Goal: Contribute content

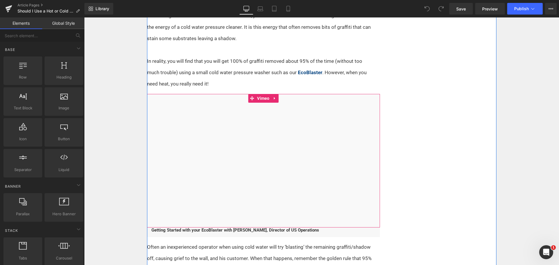
scroll to position [320, 0]
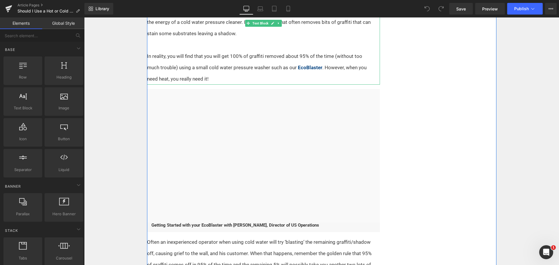
click at [190, 60] on p "In reality, you will find that you will get 100% of graffiti removed about 95% …" at bounding box center [260, 68] width 226 height 34
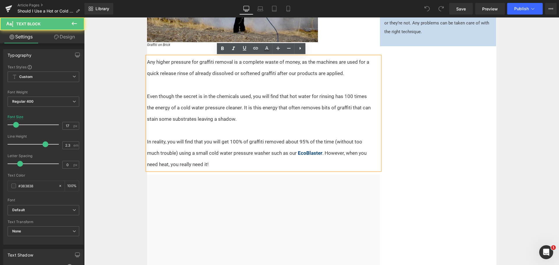
scroll to position [233, 0]
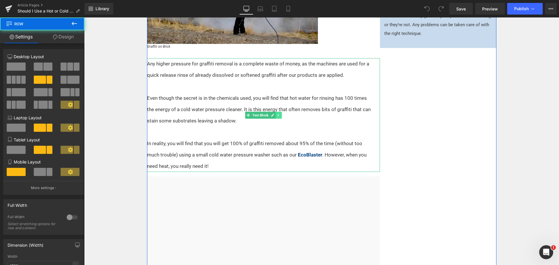
click at [277, 115] on icon at bounding box center [278, 115] width 3 height 3
click at [275, 116] on link at bounding box center [275, 115] width 6 height 7
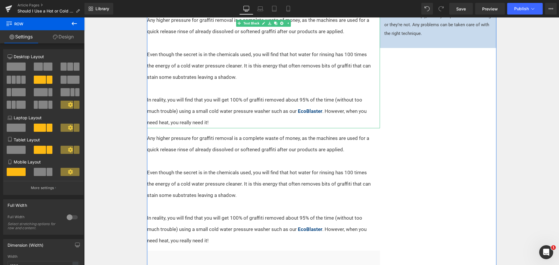
click at [211, 95] on p "In reality, you will find that you will get 100% of graffiti removed about 95% …" at bounding box center [260, 111] width 226 height 34
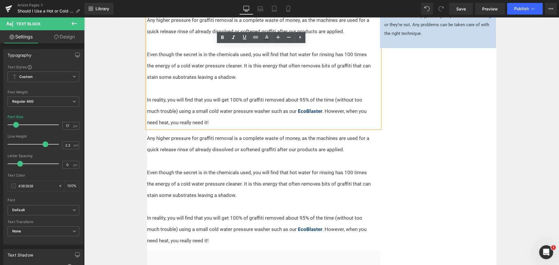
drag, startPoint x: 183, startPoint y: 109, endPoint x: 148, endPoint y: 87, distance: 41.4
click at [148, 87] on div "Any higher pressure for graffiti removal is a complete waste of money, as the m…" at bounding box center [263, 72] width 233 height 114
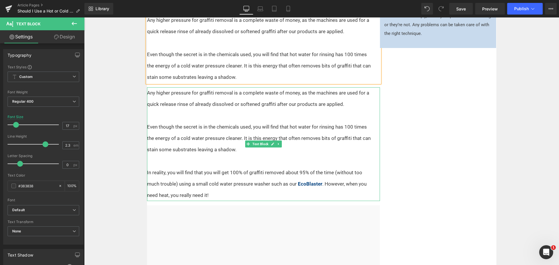
click at [195, 99] on p "Any higher pressure for graffiti removal is a complete waste of money, as the m…" at bounding box center [260, 98] width 226 height 23
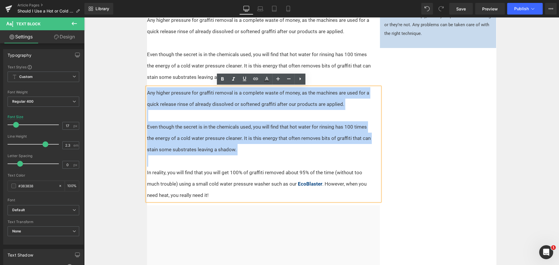
drag, startPoint x: 229, startPoint y: 147, endPoint x: 139, endPoint y: 96, distance: 102.8
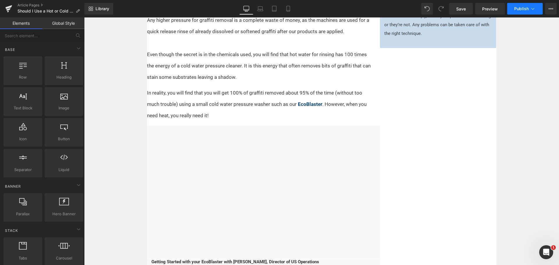
click at [516, 11] on button "Publish" at bounding box center [525, 9] width 36 height 12
click at [288, 8] on icon at bounding box center [288, 9] width 6 height 6
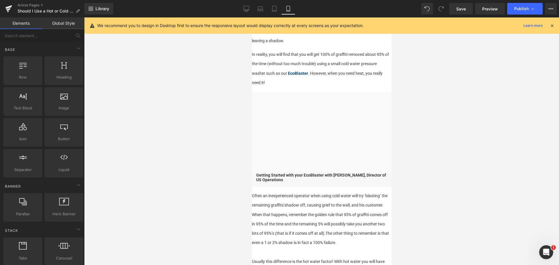
scroll to position [243, 0]
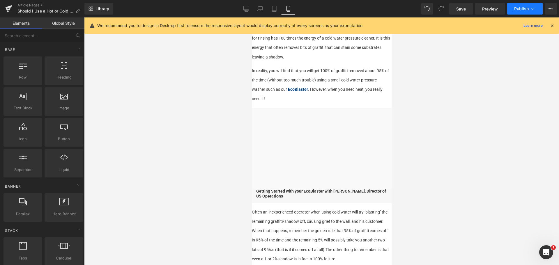
click at [524, 9] on span "Publish" at bounding box center [521, 8] width 15 height 5
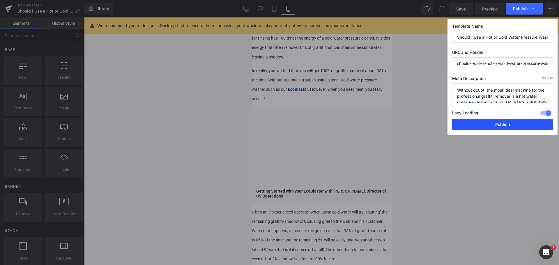
click at [503, 126] on button "Publish" at bounding box center [502, 125] width 101 height 12
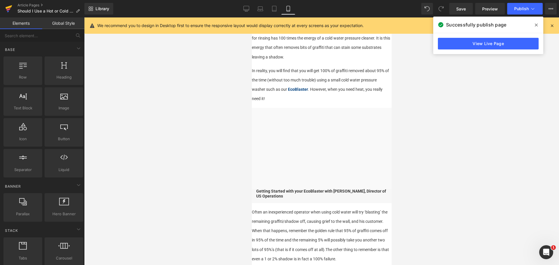
click at [8, 5] on icon at bounding box center [8, 8] width 7 height 15
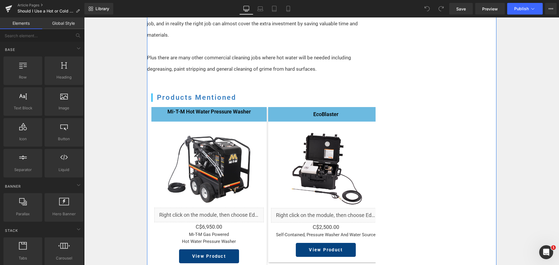
scroll to position [815, 0]
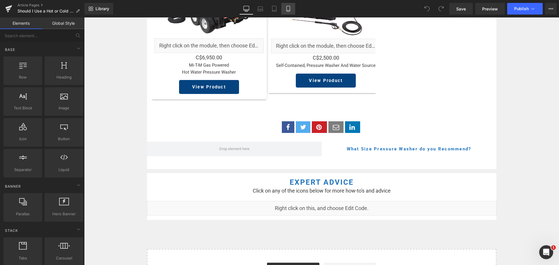
click at [288, 6] on icon at bounding box center [288, 9] width 6 height 6
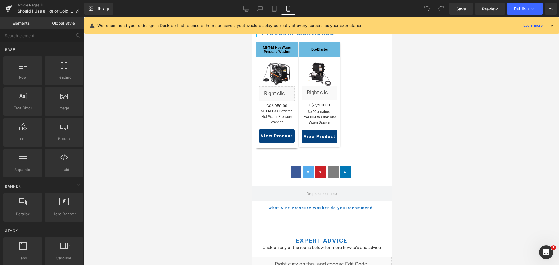
scroll to position [520, 0]
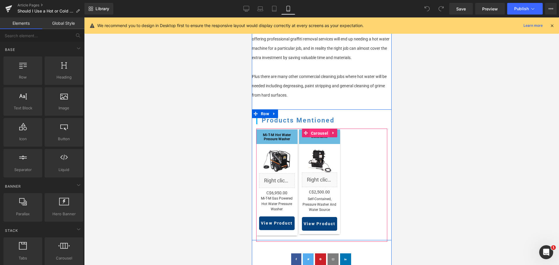
click at [317, 129] on span "Carousel" at bounding box center [319, 133] width 20 height 9
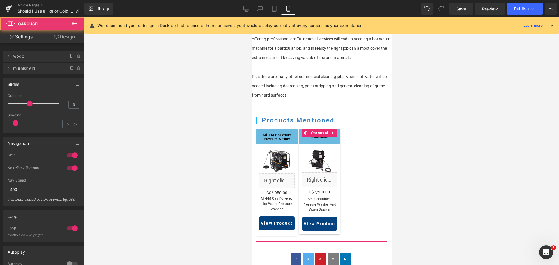
type input "2"
click at [20, 102] on div at bounding box center [34, 104] width 48 height 12
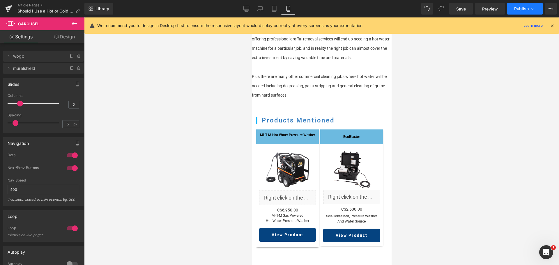
click at [518, 9] on span "Publish" at bounding box center [521, 8] width 15 height 5
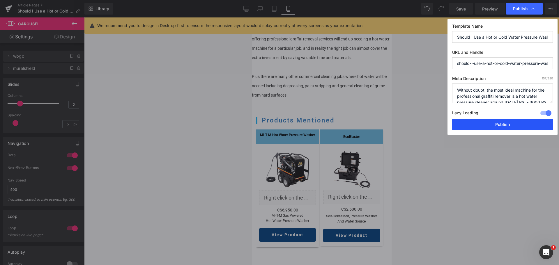
click at [497, 127] on button "Publish" at bounding box center [502, 125] width 101 height 12
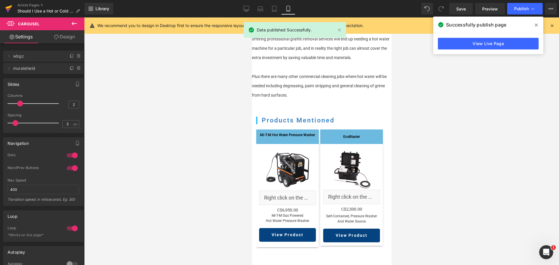
click at [7, 8] on icon at bounding box center [9, 7] width 7 height 4
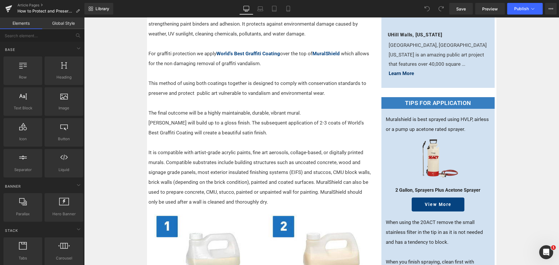
scroll to position [233, 0]
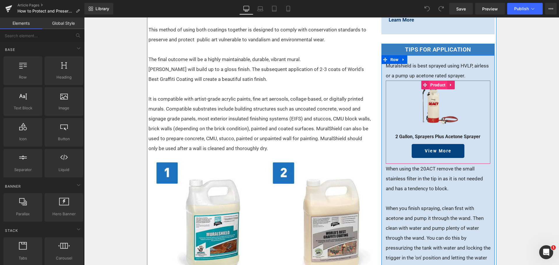
click at [435, 86] on span "Product" at bounding box center [438, 85] width 18 height 9
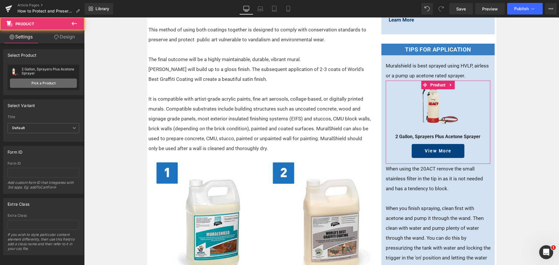
click at [51, 83] on link "Pick a Product" at bounding box center [43, 83] width 67 height 9
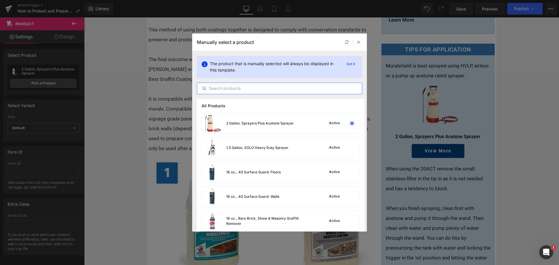
click at [234, 89] on input "text" at bounding box center [279, 88] width 165 height 7
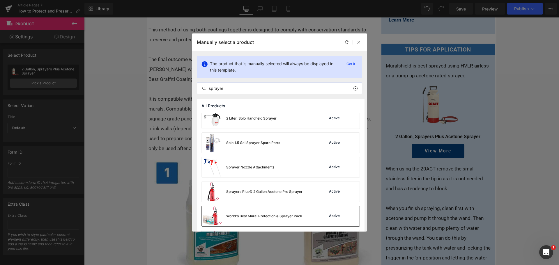
scroll to position [58, 0]
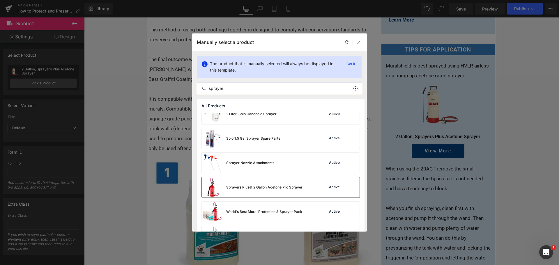
type input "sprayer"
click at [299, 189] on div "Sprayers Plus© 2 Gallon Acetone Pro Sprayer" at bounding box center [264, 187] width 76 height 5
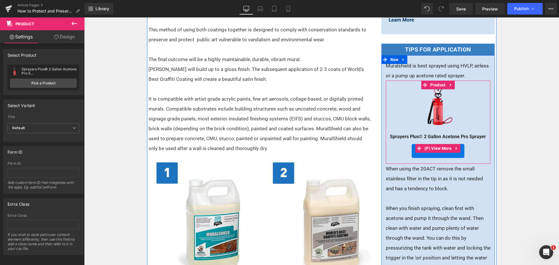
click at [436, 153] on span "View More" at bounding box center [438, 150] width 26 height 5
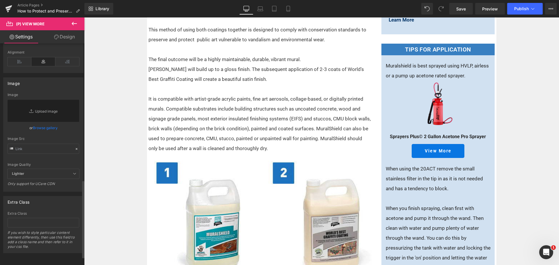
scroll to position [210, 0]
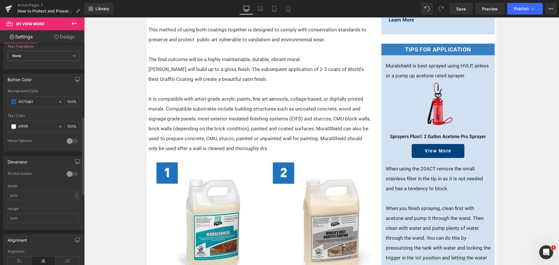
click at [70, 173] on div at bounding box center [72, 173] width 14 height 9
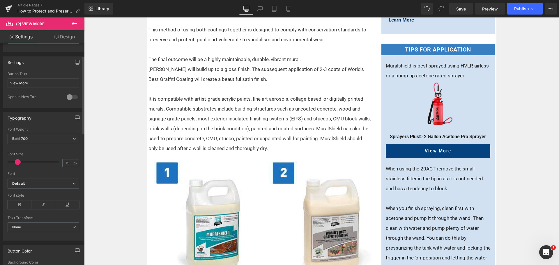
scroll to position [35, 0]
drag, startPoint x: 27, startPoint y: 86, endPoint x: 18, endPoint y: 86, distance: 9.0
click at [18, 86] on input "View More" at bounding box center [44, 87] width 72 height 10
type input "View Product"
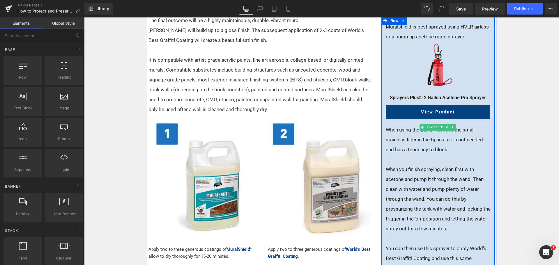
scroll to position [233, 0]
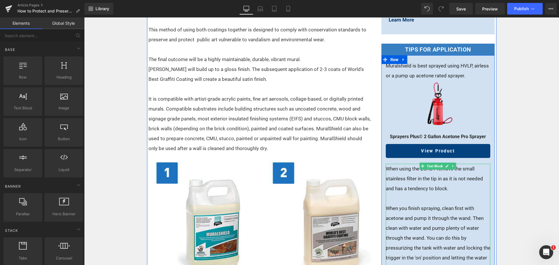
click at [446, 188] on p "When using the 20ACT remove the small stainless filter in the tip in as it is n…" at bounding box center [438, 179] width 105 height 30
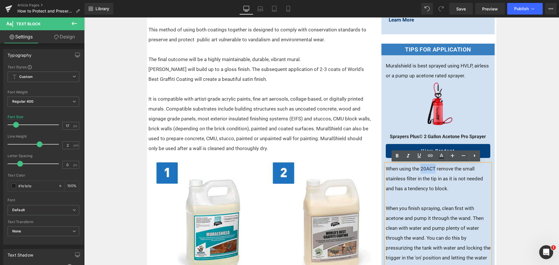
drag, startPoint x: 433, startPoint y: 169, endPoint x: 419, endPoint y: 171, distance: 13.8
click at [419, 171] on p "When using the 20ACT remove the small stainless filter in the tip in as it is n…" at bounding box center [438, 179] width 105 height 30
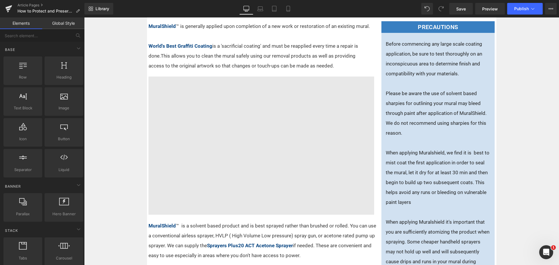
scroll to position [640, 0]
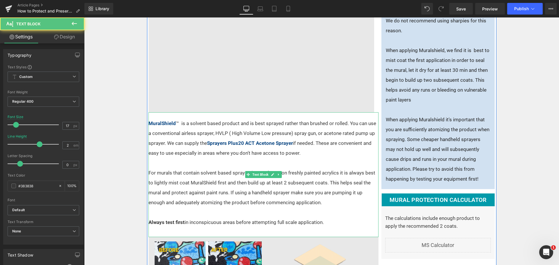
click at [291, 133] on p "MuralShield ™ is a solvent based product and is best sprayed rather than brushe…" at bounding box center [263, 138] width 230 height 40
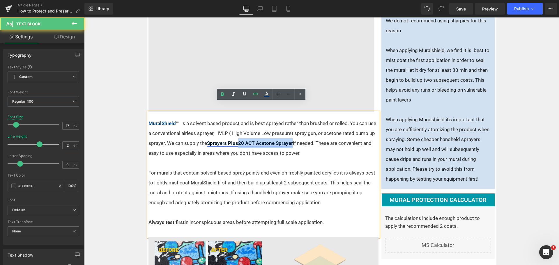
drag, startPoint x: 291, startPoint y: 133, endPoint x: 237, endPoint y: 134, distance: 54.5
click at [237, 134] on p "MuralShield ™ is a solvent based product and is best sprayed rather than brushe…" at bounding box center [263, 138] width 230 height 40
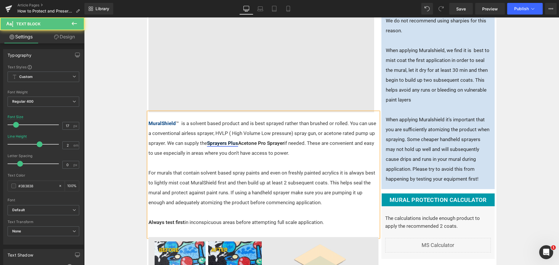
drag, startPoint x: 284, startPoint y: 134, endPoint x: 206, endPoint y: 132, distance: 77.5
click at [206, 132] on p "MuralShield ™ is a solvent based product and is best sprayed rather than brushe…" at bounding box center [263, 138] width 230 height 40
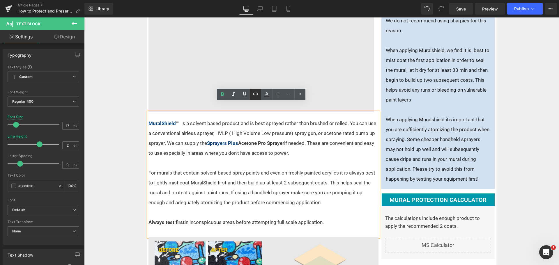
click at [294, 143] on div "Text Color Highlight Color #333333 Edit or remove link: Edit - Unlink - Cancel" at bounding box center [179, 157] width 230 height 125
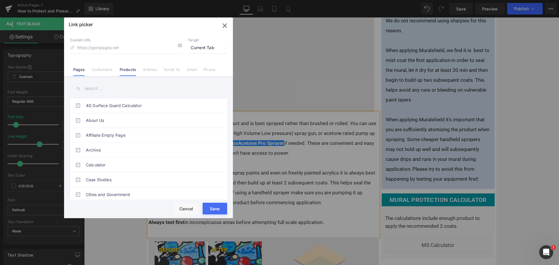
click at [121, 69] on link "Products" at bounding box center [128, 71] width 17 height 9
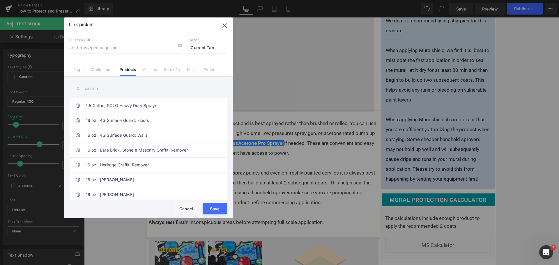
click at [113, 92] on input "text" at bounding box center [148, 88] width 157 height 13
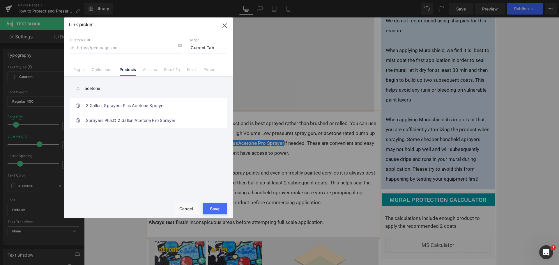
type input "acetone"
click at [158, 123] on link "Sprayers Plus© 2 Gallon Acetone Pro Sprayer" at bounding box center [150, 120] width 128 height 15
type input "/products/sprayers-plus©-2-gallon-acetone-pro-sprayer"
click at [214, 205] on button "Save" at bounding box center [215, 209] width 24 height 12
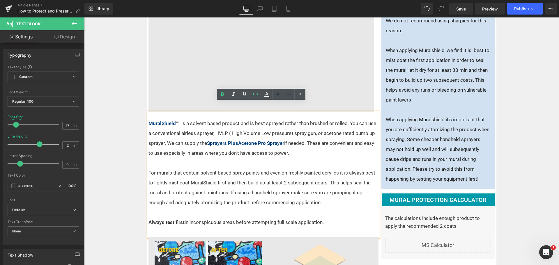
click at [319, 143] on p "MuralShield ™ is a solvent based product and is best sprayed rather than brushe…" at bounding box center [263, 138] width 230 height 40
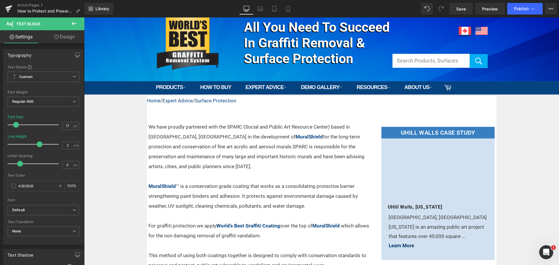
scroll to position [0, 0]
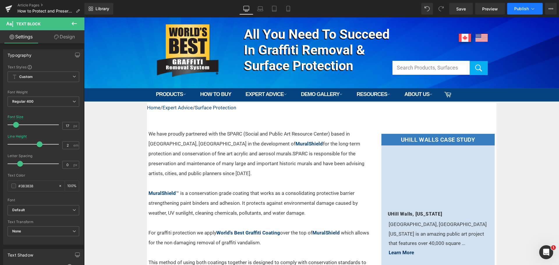
click at [518, 14] on button "Publish" at bounding box center [525, 9] width 36 height 12
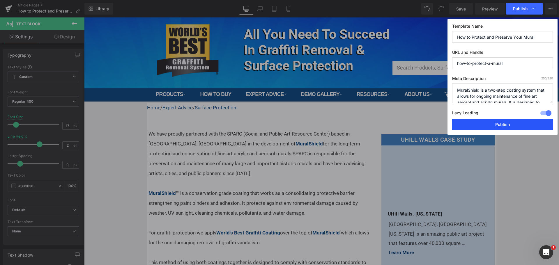
drag, startPoint x: 489, startPoint y: 124, endPoint x: 301, endPoint y: 99, distance: 190.0
click at [489, 124] on button "Publish" at bounding box center [502, 125] width 101 height 12
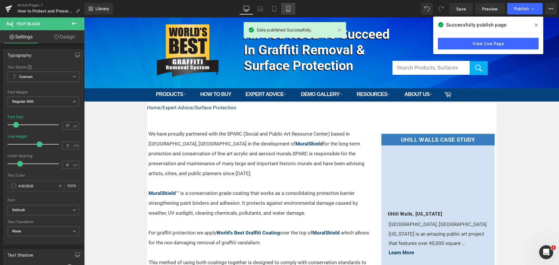
click at [292, 9] on link "Mobile" at bounding box center [288, 9] width 14 height 12
type input "14"
type input "100"
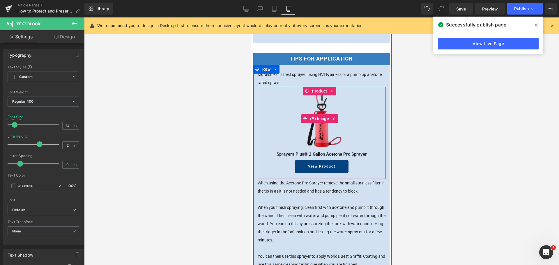
scroll to position [1389, 0]
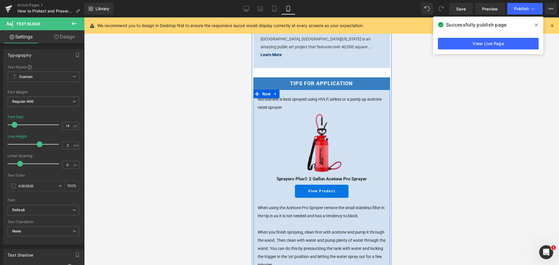
click at [325, 185] on div "View Product (P) View More" at bounding box center [321, 191] width 128 height 13
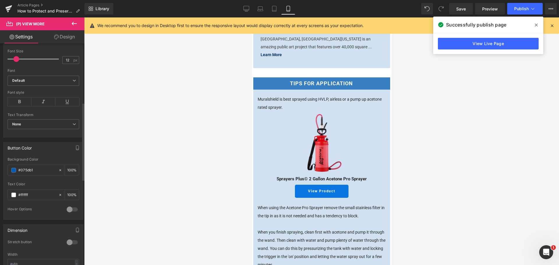
scroll to position [175, 0]
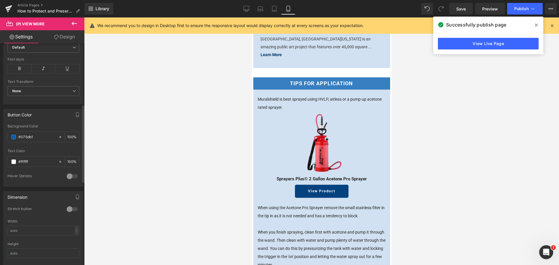
click at [70, 209] on div at bounding box center [72, 209] width 14 height 9
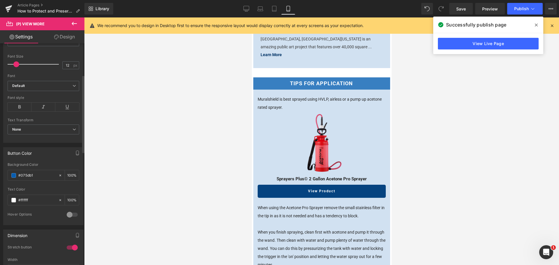
scroll to position [87, 0]
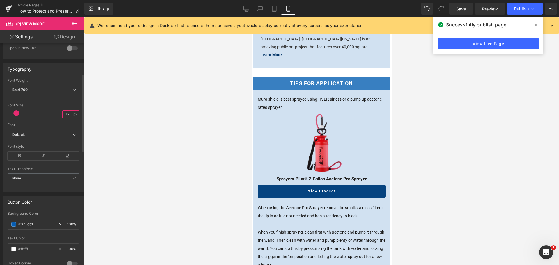
click at [66, 115] on input "12" at bounding box center [68, 114] width 10 height 7
type input "14"
drag, startPoint x: 270, startPoint y: 7, endPoint x: 276, endPoint y: 8, distance: 6.1
click at [271, 7] on link "Tablet" at bounding box center [274, 9] width 14 height 12
type input "#054380"
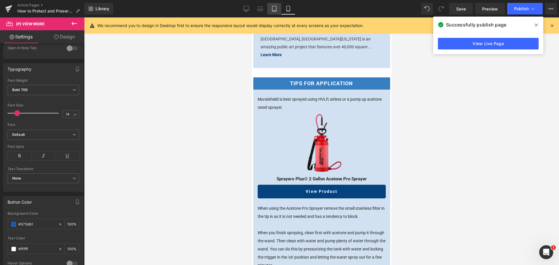
type input "100"
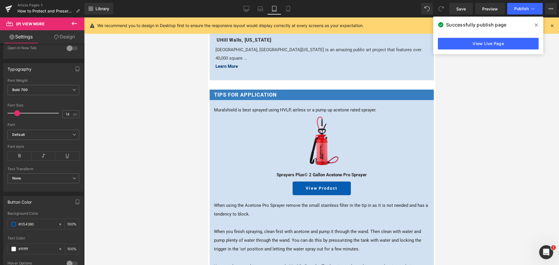
scroll to position [1254, 0]
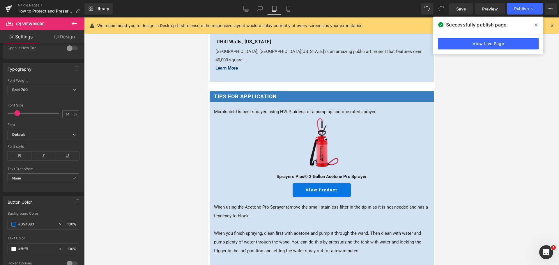
click at [319, 183] on div "View Product (P) View More" at bounding box center [321, 190] width 215 height 14
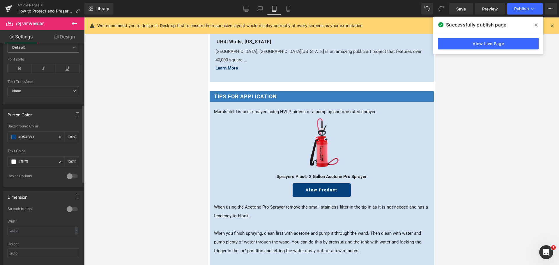
click at [69, 209] on div at bounding box center [72, 209] width 14 height 9
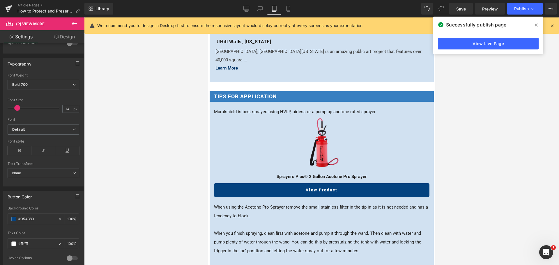
scroll to position [87, 0]
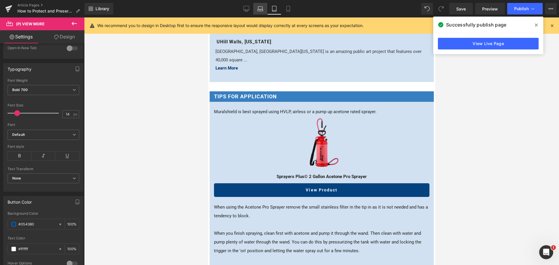
click at [261, 7] on icon at bounding box center [260, 8] width 4 height 3
type input "15"
type input "100"
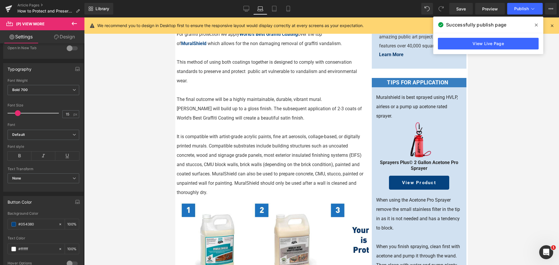
scroll to position [170, 0]
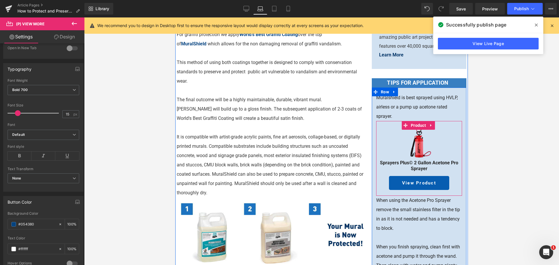
click at [401, 177] on span at bounding box center [404, 180] width 6 height 7
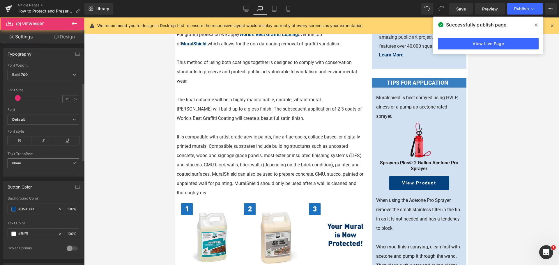
scroll to position [116, 0]
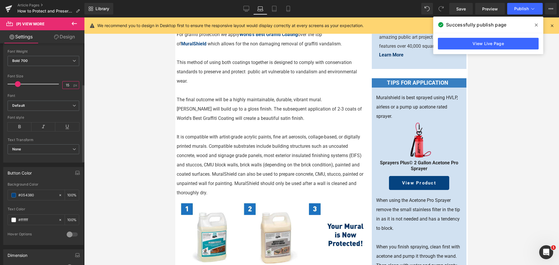
click at [67, 85] on input "15" at bounding box center [68, 85] width 10 height 7
type input "14"
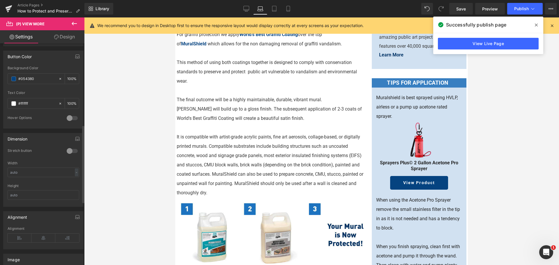
click at [72, 152] on div at bounding box center [72, 150] width 14 height 9
click at [512, 12] on button "Publish" at bounding box center [525, 9] width 36 height 12
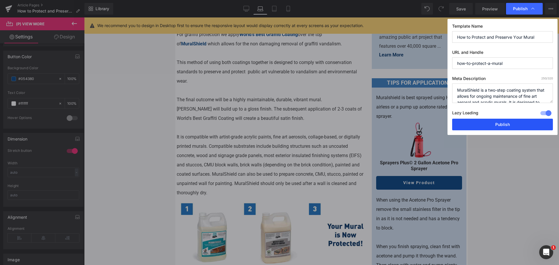
click at [479, 125] on button "Publish" at bounding box center [502, 125] width 101 height 12
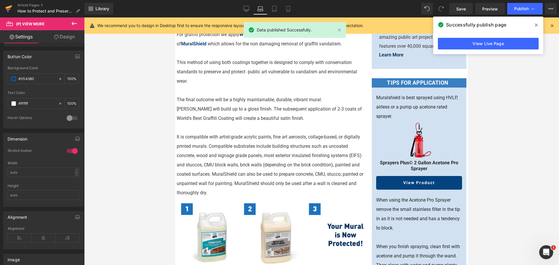
click at [8, 9] on icon at bounding box center [8, 8] width 7 height 15
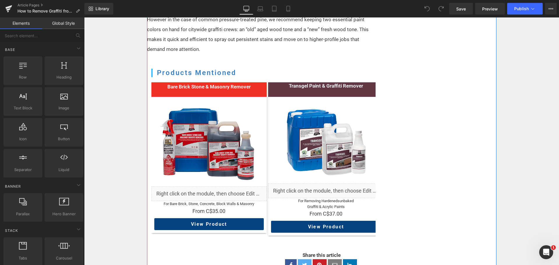
scroll to position [990, 0]
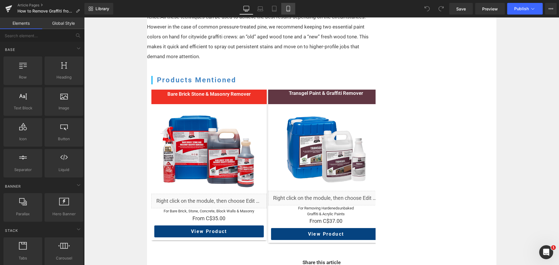
click at [287, 9] on icon at bounding box center [287, 9] width 3 height 6
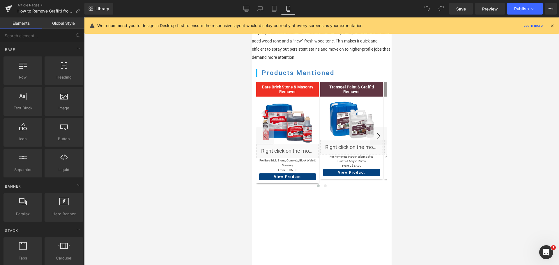
scroll to position [739, 0]
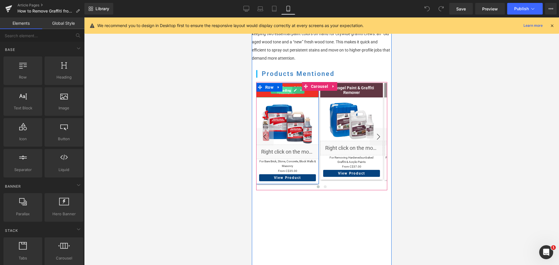
click at [289, 94] on span "Heading" at bounding box center [284, 90] width 15 height 7
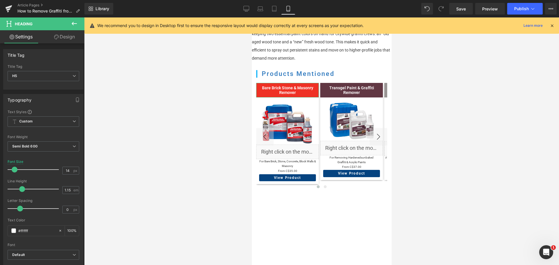
click at [66, 34] on link "Design" at bounding box center [64, 36] width 42 height 13
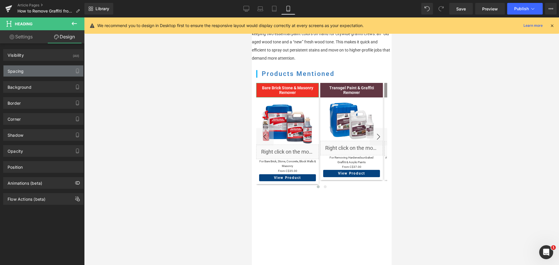
click at [46, 72] on div "Spacing" at bounding box center [43, 71] width 80 height 11
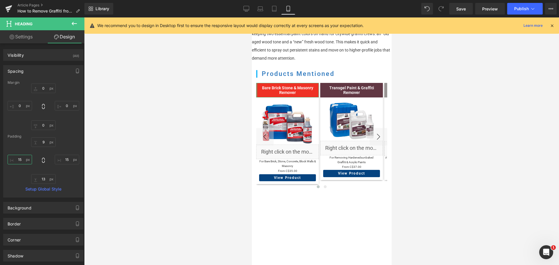
click at [22, 159] on input "15" at bounding box center [20, 160] width 24 height 10
type input "0"
click at [61, 159] on input "15" at bounding box center [67, 160] width 24 height 10
type input "0"
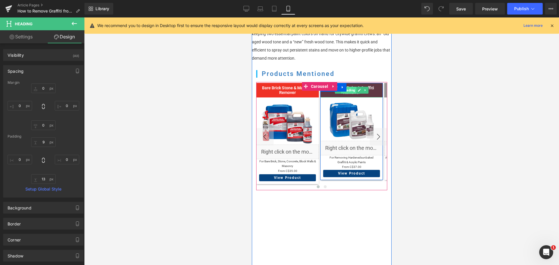
click at [351, 94] on span "Heading" at bounding box center [348, 90] width 15 height 7
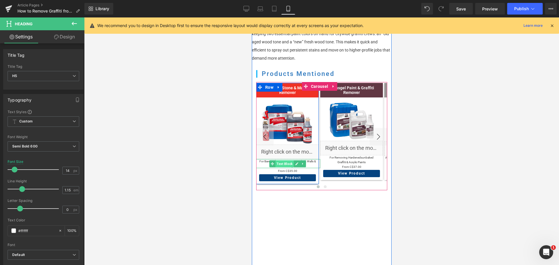
click at [286, 167] on span "Text Block" at bounding box center [284, 163] width 18 height 7
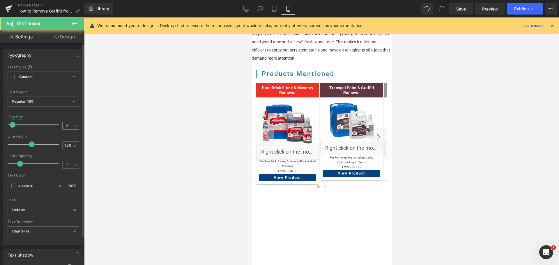
click at [67, 125] on input "10" at bounding box center [68, 125] width 10 height 7
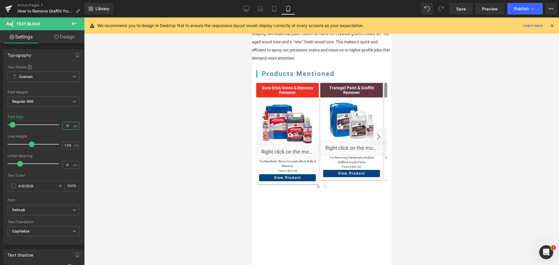
type input "12"
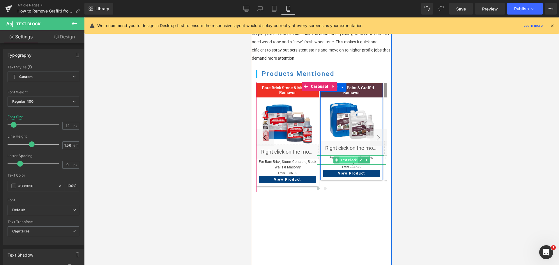
click at [344, 163] on span "Text Block" at bounding box center [348, 160] width 18 height 7
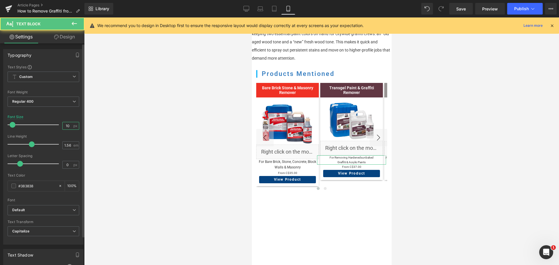
click at [63, 126] on input "10" at bounding box center [68, 125] width 10 height 7
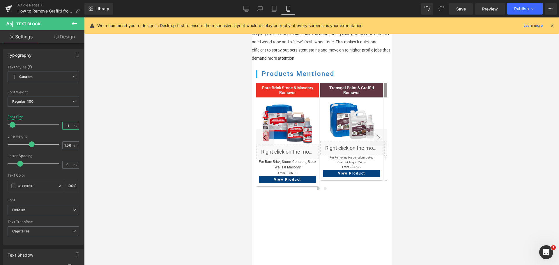
type input "12"
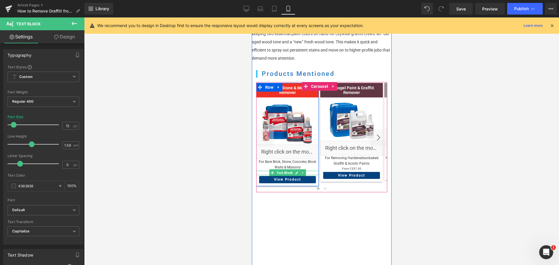
click at [284, 176] on span "Text Block" at bounding box center [284, 172] width 18 height 7
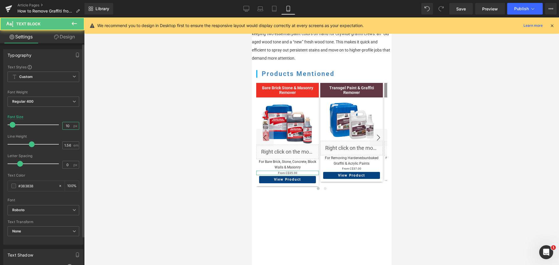
click at [68, 128] on input "10" at bounding box center [68, 125] width 10 height 7
type input "12"
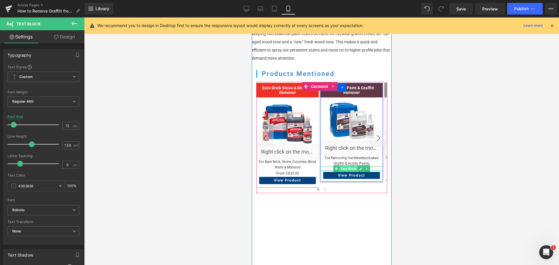
click at [353, 172] on span "Text Block" at bounding box center [348, 168] width 18 height 7
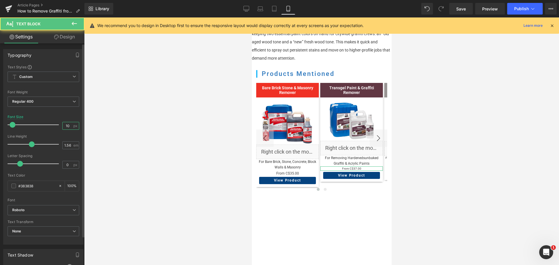
click at [64, 126] on input "10" at bounding box center [68, 125] width 10 height 7
type input "12"
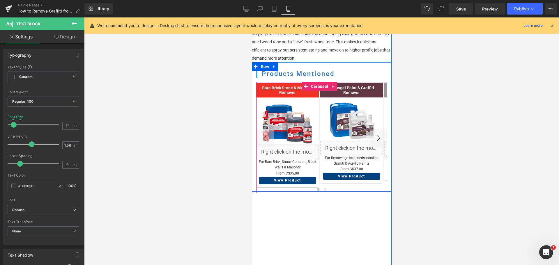
click at [376, 142] on button "›" at bounding box center [377, 138] width 17 height 17
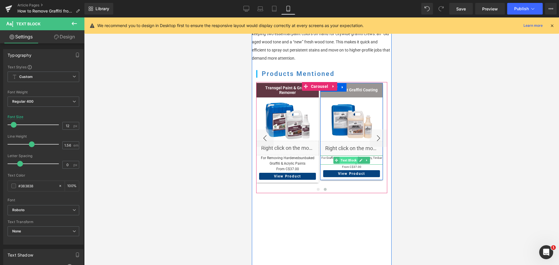
click at [344, 164] on span "Text Block" at bounding box center [348, 160] width 18 height 7
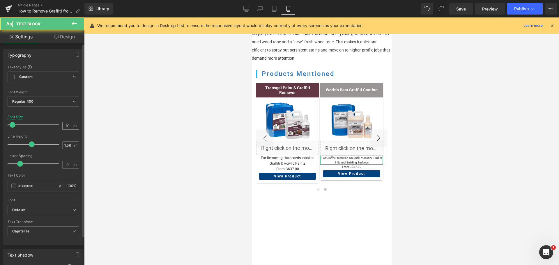
click at [70, 126] on input "10" at bounding box center [68, 125] width 10 height 7
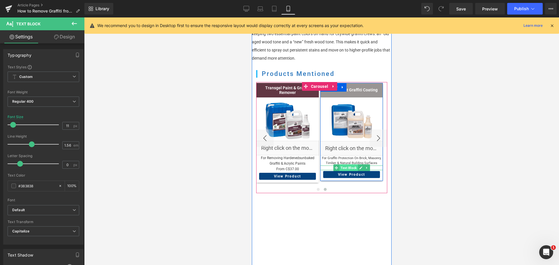
type input "12"
drag, startPoint x: 349, startPoint y: 177, endPoint x: 463, endPoint y: 175, distance: 113.9
click at [349, 177] on span "Text Block" at bounding box center [348, 174] width 18 height 7
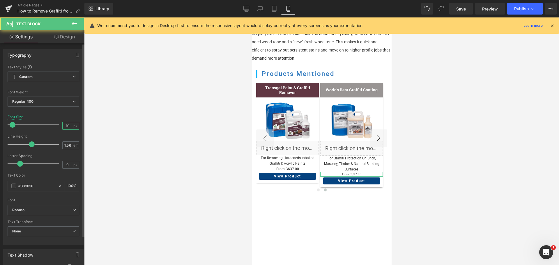
click at [67, 126] on input "10" at bounding box center [68, 125] width 10 height 7
type input "11"
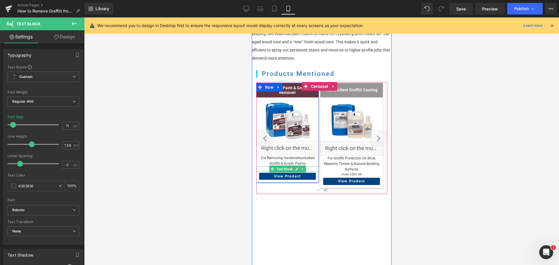
click at [289, 172] on span "Text Block" at bounding box center [284, 169] width 18 height 7
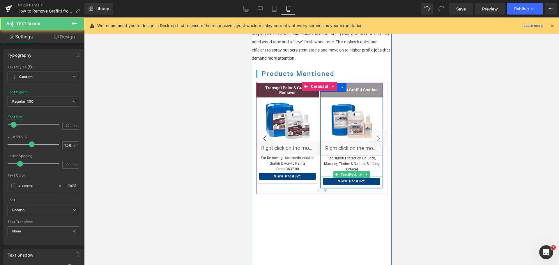
click at [346, 176] on span "Text Block" at bounding box center [348, 174] width 18 height 7
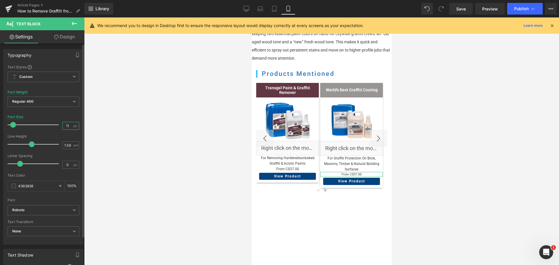
click at [69, 127] on input "11" at bounding box center [68, 125] width 10 height 7
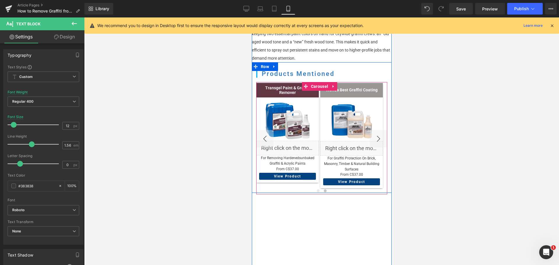
click at [373, 146] on button "›" at bounding box center [377, 138] width 17 height 17
click at [371, 142] on button "›" at bounding box center [377, 138] width 17 height 17
click at [264, 143] on button "‹" at bounding box center [264, 138] width 17 height 17
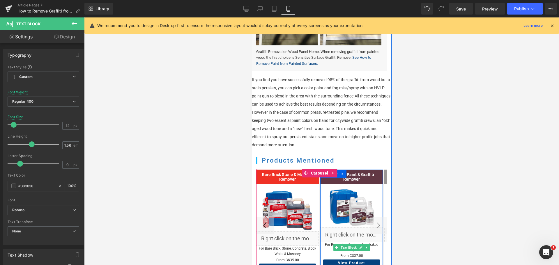
scroll to position [652, 0]
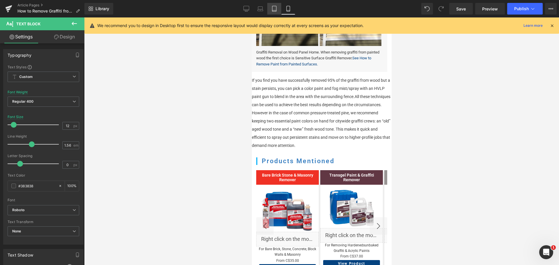
click at [275, 8] on icon at bounding box center [274, 9] width 6 height 6
type input "15"
type input "100"
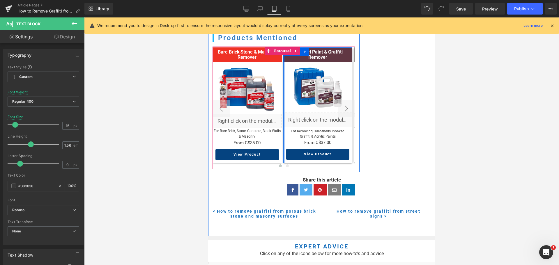
scroll to position [939, 0]
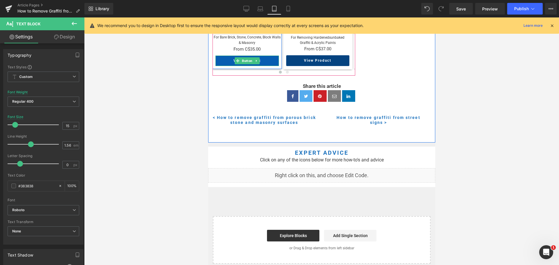
click at [243, 62] on span "Button" at bounding box center [246, 60] width 13 height 7
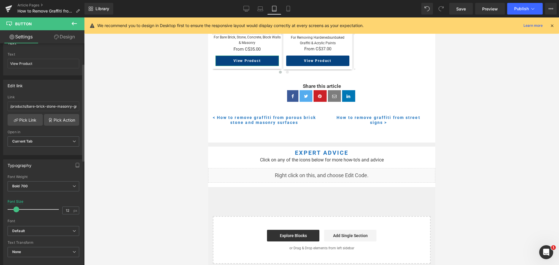
scroll to position [58, 0]
click at [67, 208] on input "12" at bounding box center [68, 210] width 10 height 7
type input "14"
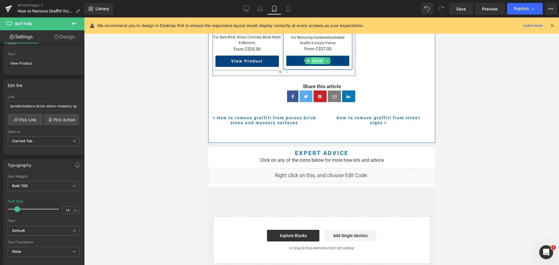
click at [313, 61] on span "Button" at bounding box center [317, 60] width 13 height 7
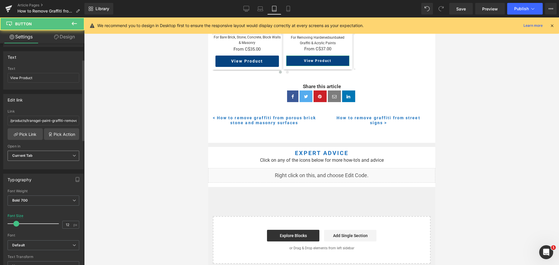
scroll to position [87, 0]
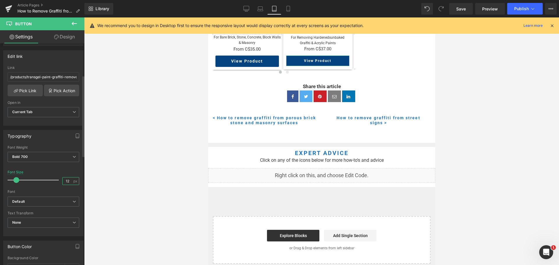
click at [69, 181] on input "12" at bounding box center [68, 181] width 10 height 7
type input "14"
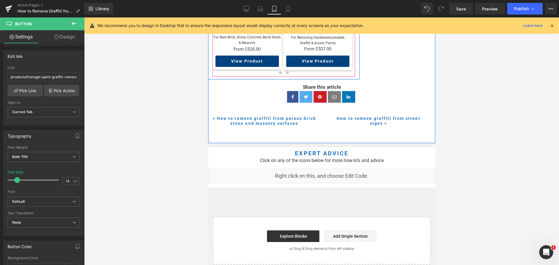
click at [286, 72] on span at bounding box center [287, 72] width 3 height 3
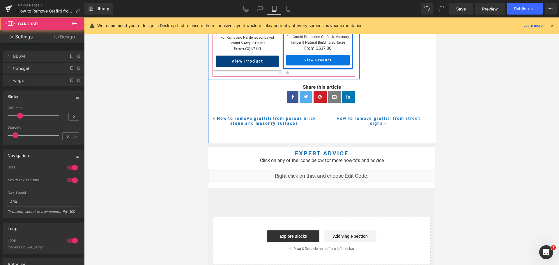
click at [300, 61] on link "View Product" at bounding box center [317, 60] width 63 height 10
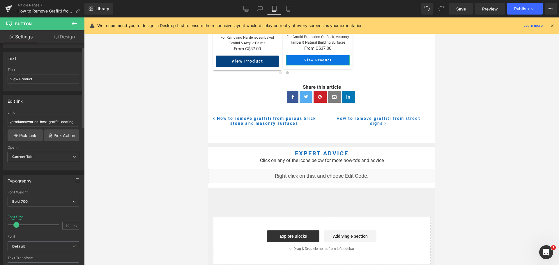
scroll to position [116, 0]
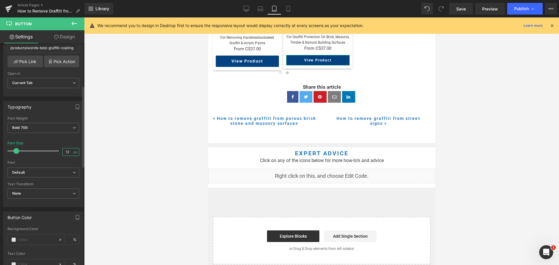
click at [66, 151] on input "12" at bounding box center [68, 151] width 10 height 7
click at [289, 7] on icon at bounding box center [288, 9] width 6 height 6
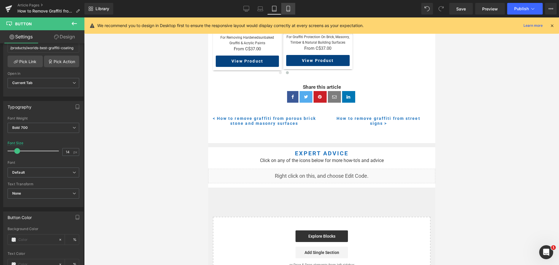
type input "12"
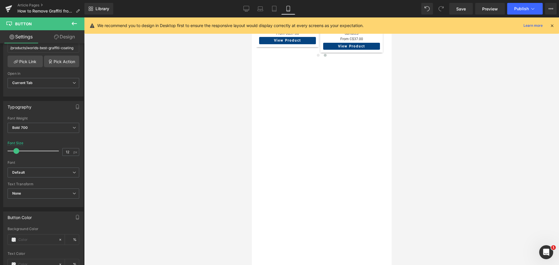
scroll to position [817, 0]
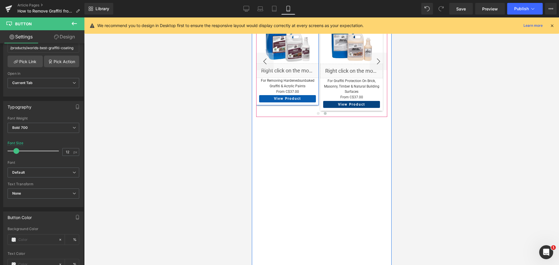
click at [287, 102] on span "Button" at bounding box center [290, 98] width 13 height 7
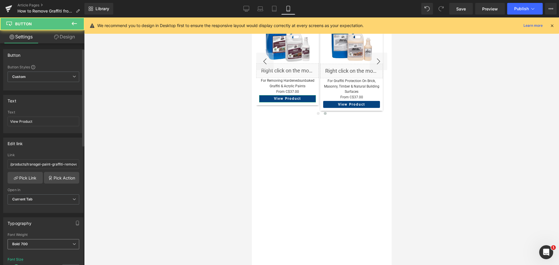
scroll to position [87, 0]
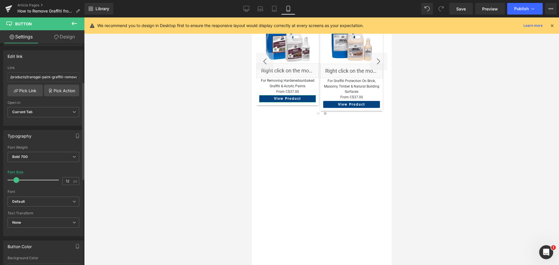
click at [70, 176] on div "Font Size 12 px" at bounding box center [44, 180] width 72 height 20
click at [69, 180] on input "12" at bounding box center [68, 181] width 10 height 7
type input "14"
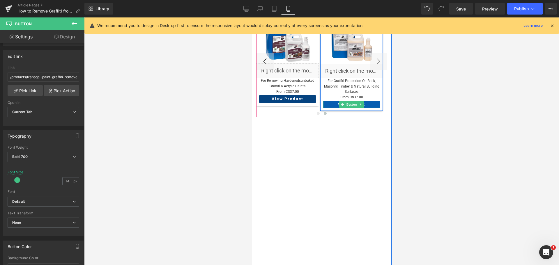
click at [347, 108] on span "Button" at bounding box center [351, 104] width 13 height 7
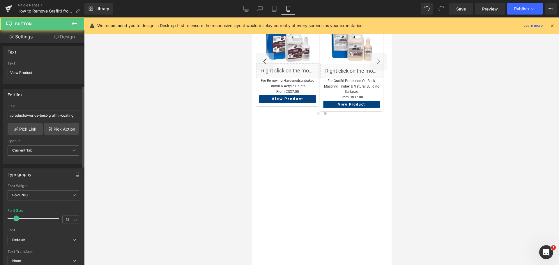
scroll to position [116, 0]
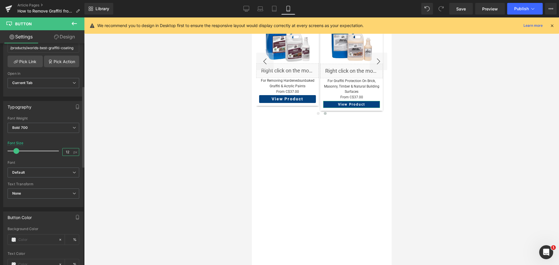
click at [70, 151] on input "12" at bounding box center [68, 151] width 10 height 7
type input "14"
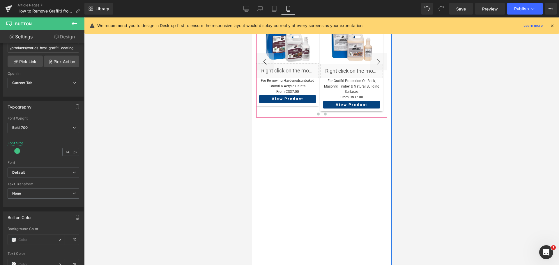
click at [316, 116] on span at bounding box center [317, 114] width 3 height 3
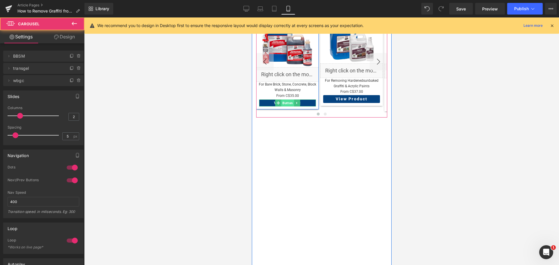
click at [288, 107] on span "Button" at bounding box center [287, 103] width 13 height 7
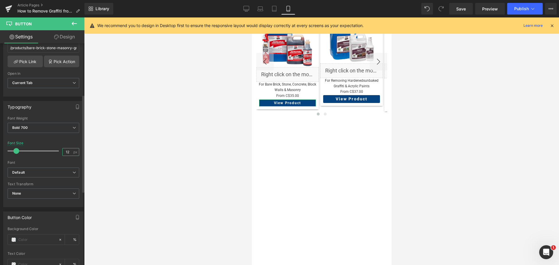
click at [69, 155] on input "12" at bounding box center [68, 151] width 10 height 7
type input "14"
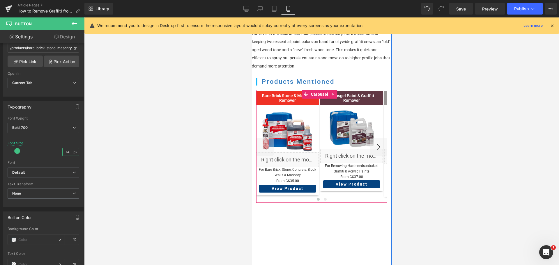
scroll to position [730, 0]
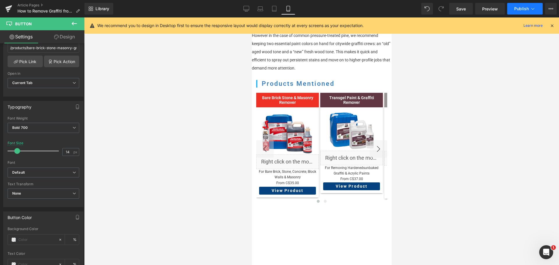
click at [514, 9] on span "Publish" at bounding box center [521, 8] width 15 height 5
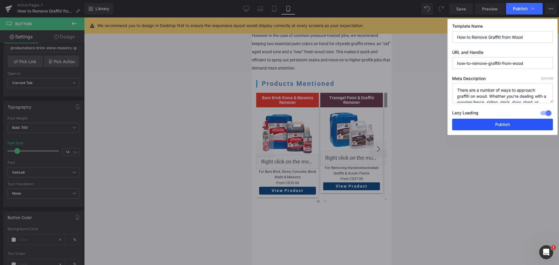
click at [495, 123] on button "Publish" at bounding box center [502, 125] width 101 height 12
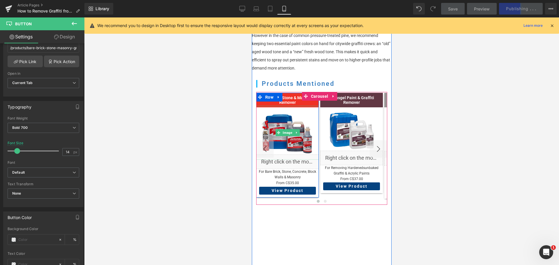
click at [280, 143] on img at bounding box center [287, 133] width 54 height 54
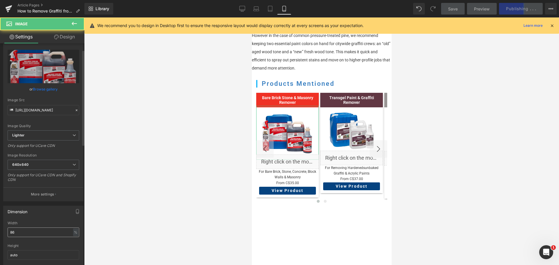
scroll to position [58, 0]
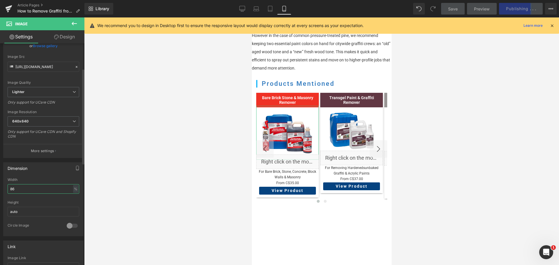
click at [37, 187] on input "86" at bounding box center [44, 189] width 72 height 10
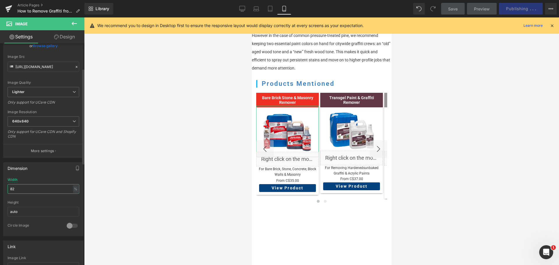
type input "81"
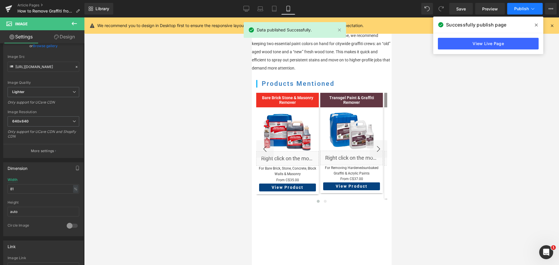
click at [518, 6] on span "Publish" at bounding box center [521, 8] width 15 height 5
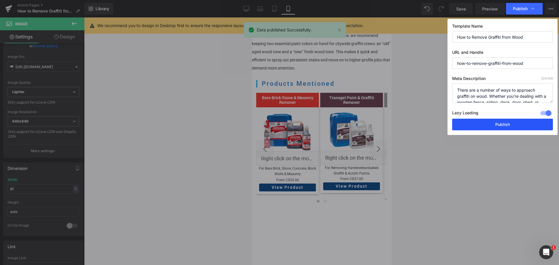
click at [488, 125] on button "Publish" at bounding box center [502, 125] width 101 height 12
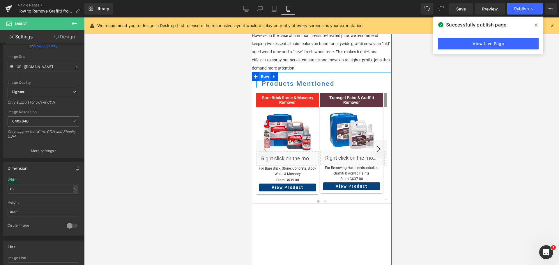
drag, startPoint x: 263, startPoint y: 82, endPoint x: 259, endPoint y: 82, distance: 3.8
click at [263, 81] on span "Row" at bounding box center [264, 76] width 11 height 9
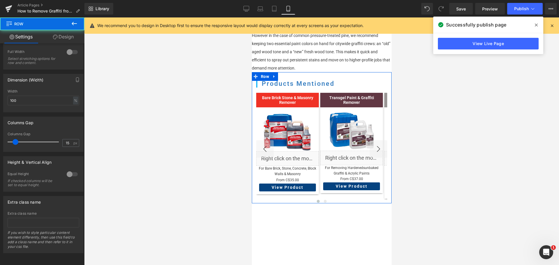
scroll to position [105, 0]
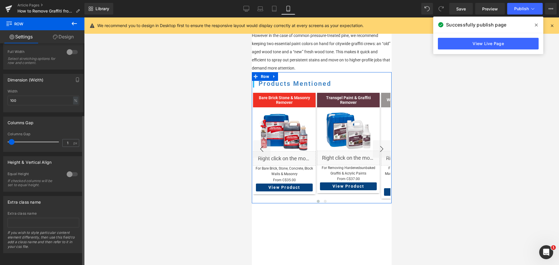
type input "0"
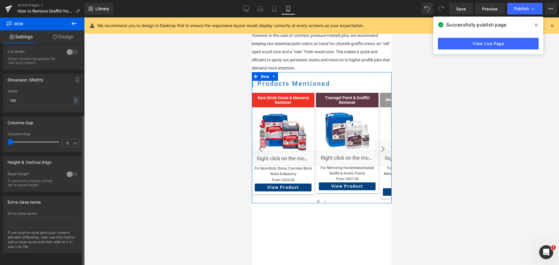
drag, startPoint x: 14, startPoint y: 137, endPoint x: 6, endPoint y: 137, distance: 8.4
click at [6, 137] on div "0px Columns Gap 0 px" at bounding box center [43, 142] width 80 height 20
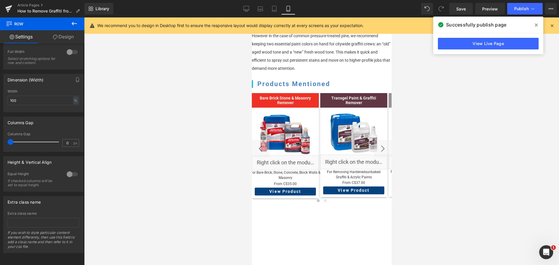
scroll to position [730, 0]
click at [518, 12] on button "Publish" at bounding box center [525, 9] width 36 height 12
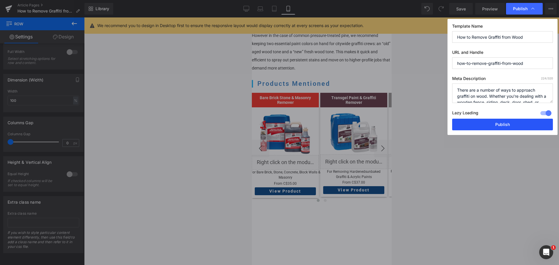
click at [506, 122] on button "Publish" at bounding box center [502, 125] width 101 height 12
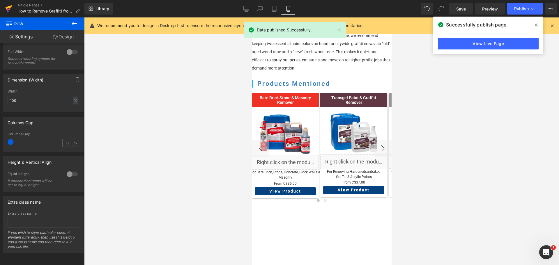
click at [7, 11] on icon at bounding box center [8, 8] width 7 height 15
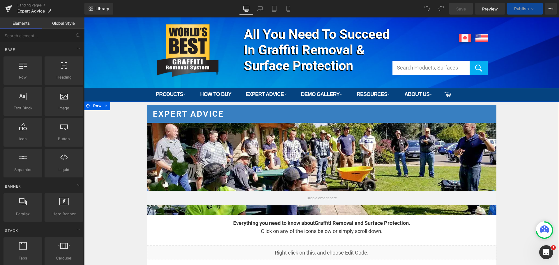
scroll to position [175, 0]
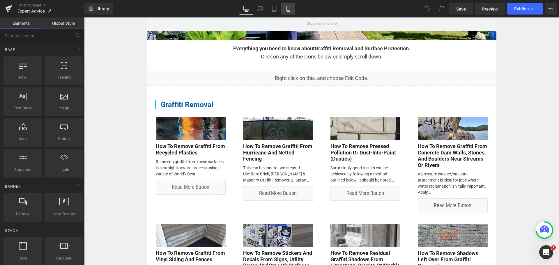
click at [291, 7] on icon at bounding box center [288, 9] width 6 height 6
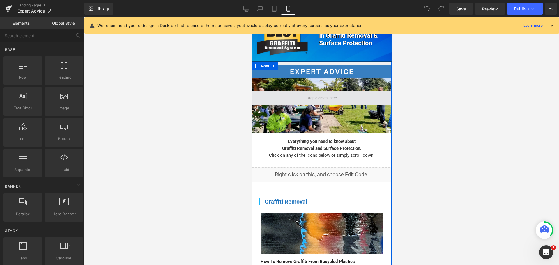
scroll to position [0, 0]
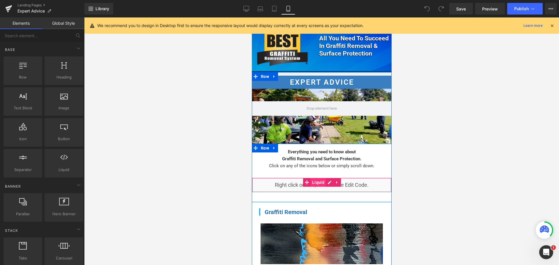
click at [316, 182] on span "Liquid" at bounding box center [317, 182] width 15 height 9
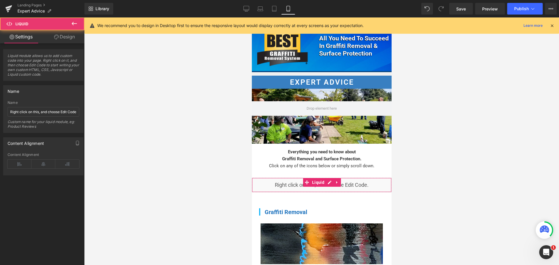
click at [73, 36] on link "Design" at bounding box center [64, 36] width 42 height 13
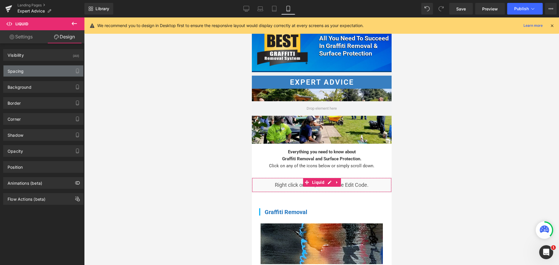
click at [45, 68] on div "Spacing" at bounding box center [43, 71] width 80 height 11
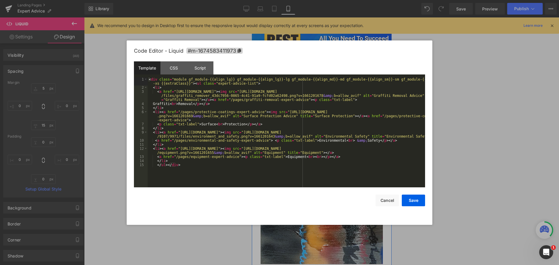
click at [325, 179] on div "Liquid" at bounding box center [322, 185] width 140 height 15
click at [174, 63] on div "CSS" at bounding box center [173, 67] width 26 height 13
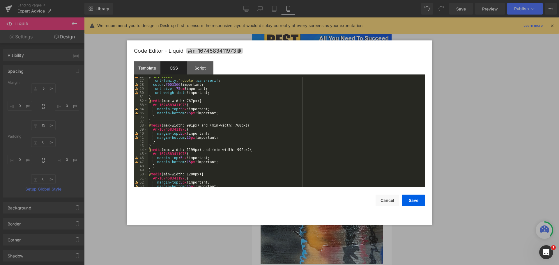
scroll to position [143, 0]
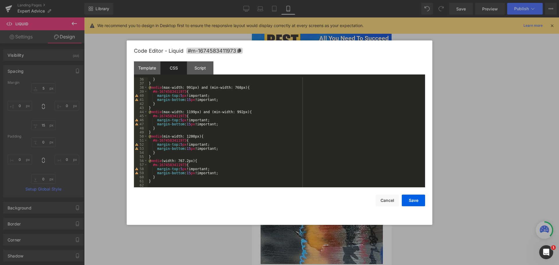
click at [158, 182] on div "} } @ media (max-width: 991px) and (min-width: 768px) { #m-1674583411973 { marg…" at bounding box center [285, 136] width 275 height 118
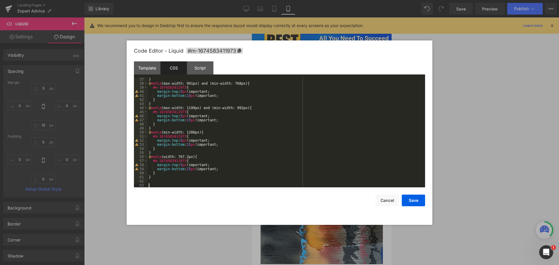
scroll to position [179, 0]
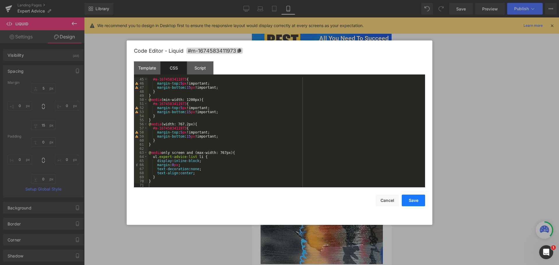
click at [415, 199] on button "Save" at bounding box center [413, 201] width 23 height 12
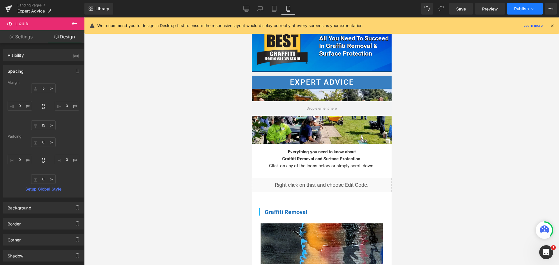
click at [514, 13] on button "Publish" at bounding box center [525, 9] width 36 height 12
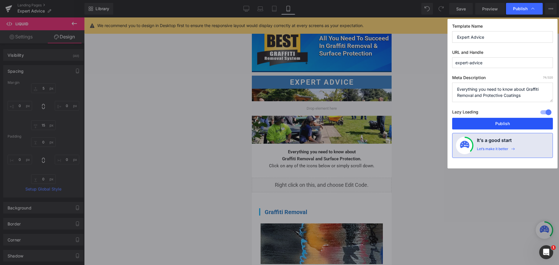
click at [502, 125] on button "Publish" at bounding box center [502, 124] width 101 height 12
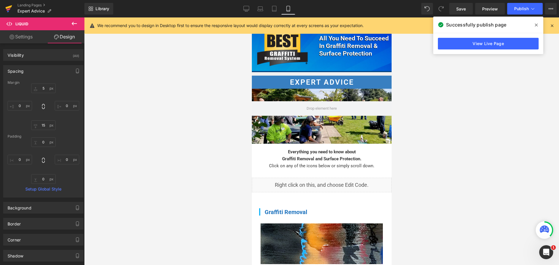
click at [10, 5] on icon at bounding box center [8, 8] width 7 height 15
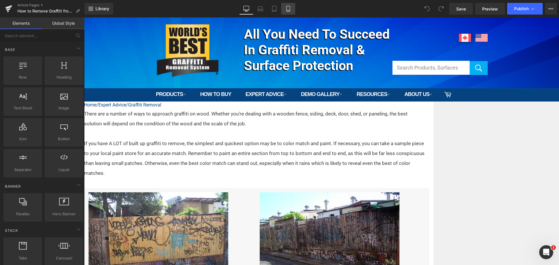
click at [288, 9] on icon at bounding box center [288, 9] width 6 height 6
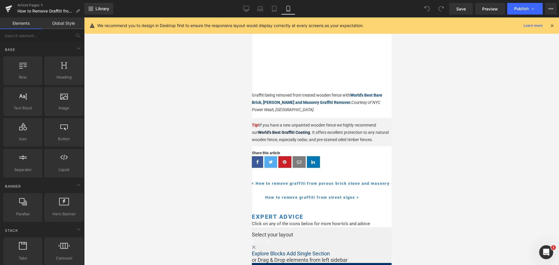
scroll to position [1194, 0]
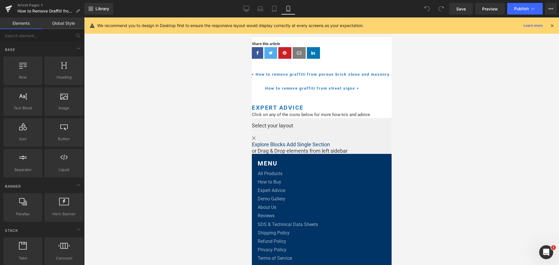
click at [326, 123] on div "Liquid" at bounding box center [322, 123] width 140 height 0
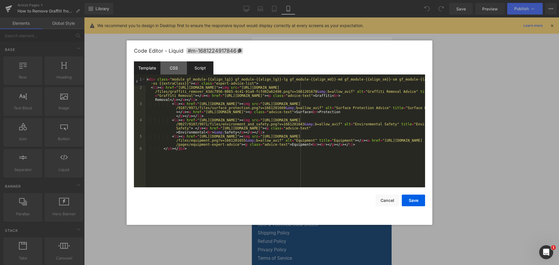
click at [159, 59] on div "Script" at bounding box center [80, 57] width 160 height 4
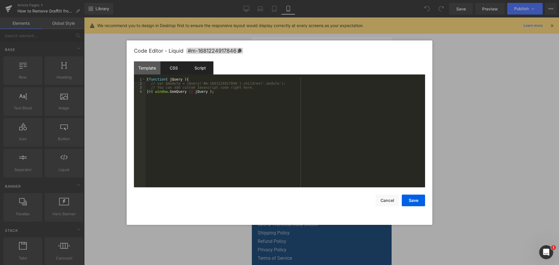
click at [140, 63] on div "CSS" at bounding box center [69, 57] width 140 height 14
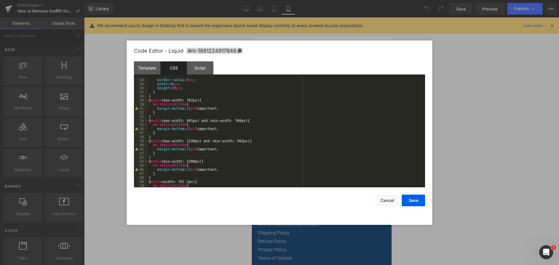
scroll to position [192, 0]
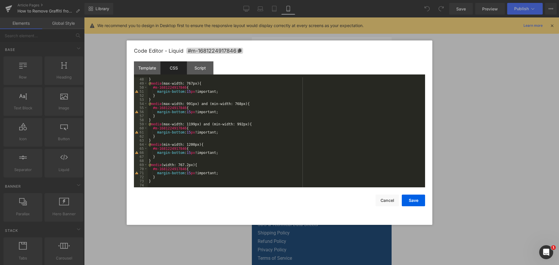
drag, startPoint x: 216, startPoint y: 185, endPoint x: 218, endPoint y: 181, distance: 4.6
click at [216, 185] on div "} @ media (max-width: 767px) { #m-1681224917846 { margin-bottom : 15 px !import…" at bounding box center [285, 136] width 275 height 118
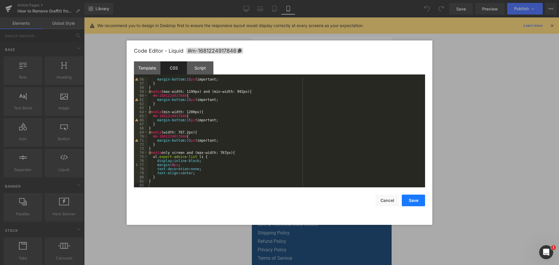
click at [410, 199] on button "Save" at bounding box center [413, 201] width 23 height 12
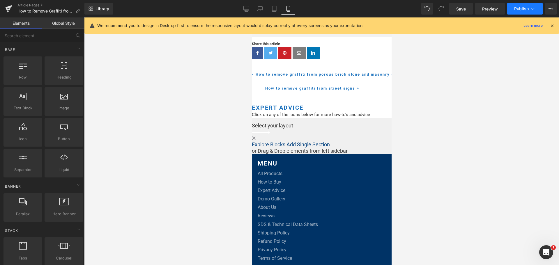
click at [527, 8] on span "Publish" at bounding box center [521, 8] width 15 height 5
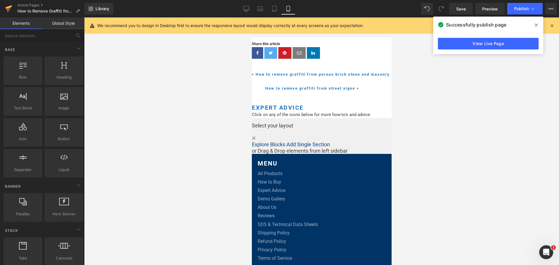
click at [9, 7] on icon at bounding box center [9, 7] width 7 height 4
